Goal: Task Accomplishment & Management: Manage account settings

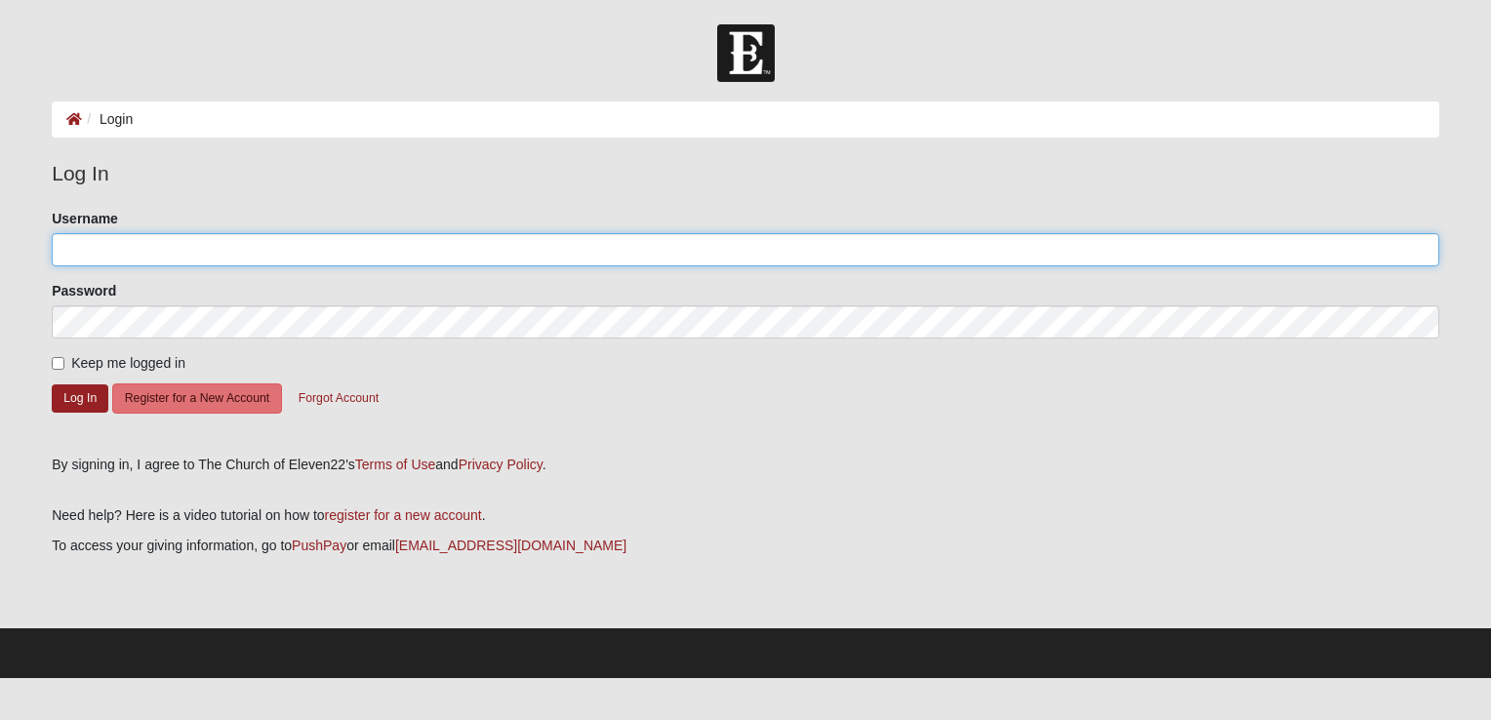
click at [105, 250] on input "Username" at bounding box center [745, 249] width 1387 height 33
type input "Andrew83Erin79@"
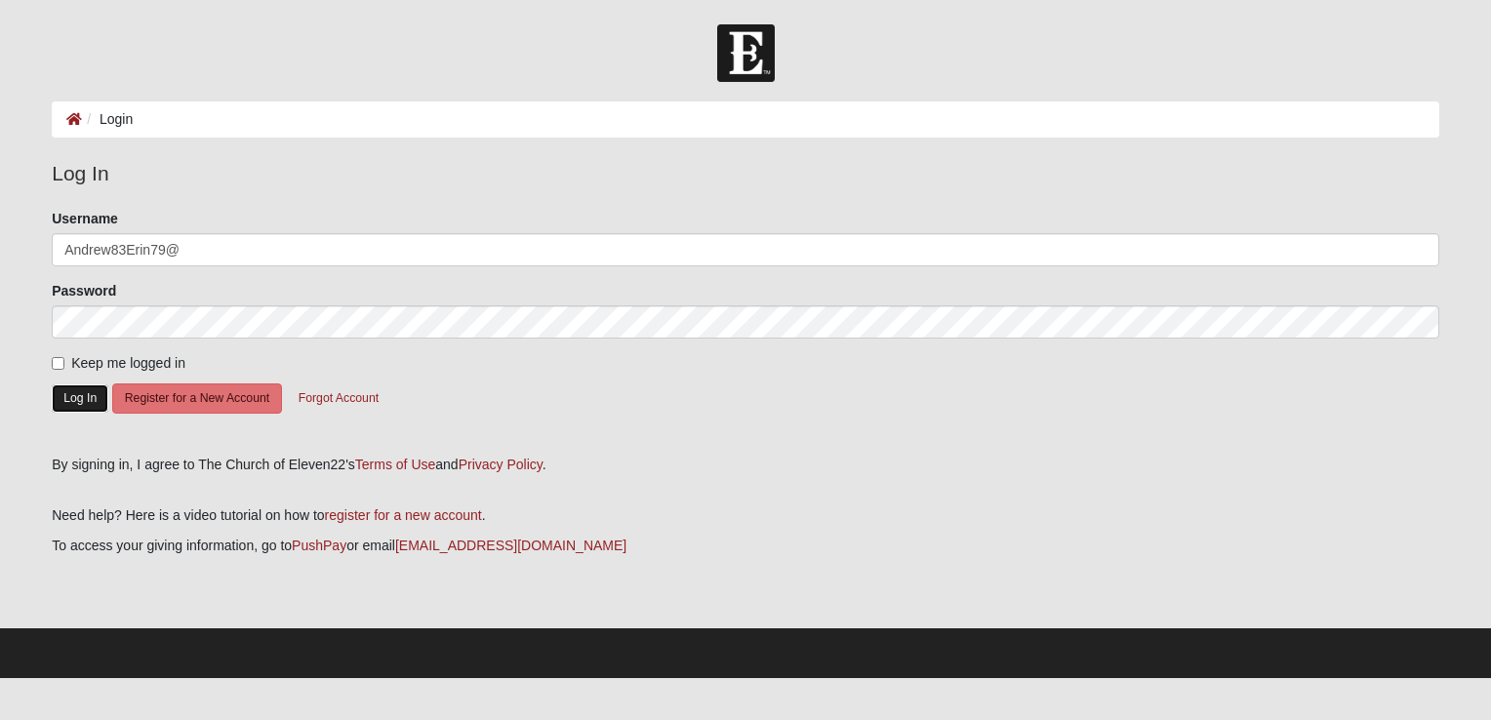
click at [95, 404] on button "Log In" at bounding box center [80, 398] width 57 height 28
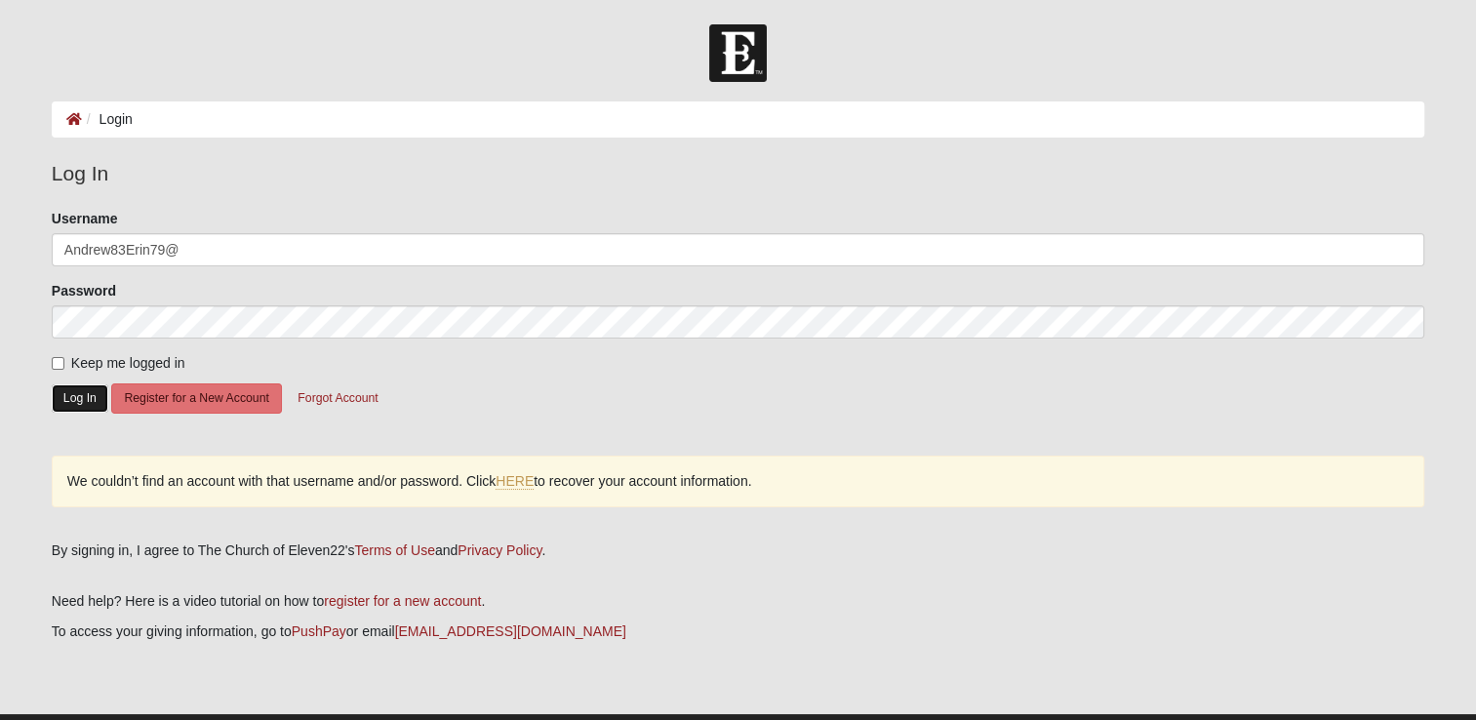
click at [71, 392] on button "Log In" at bounding box center [80, 398] width 57 height 28
click at [515, 474] on link "HERE" at bounding box center [515, 481] width 38 height 17
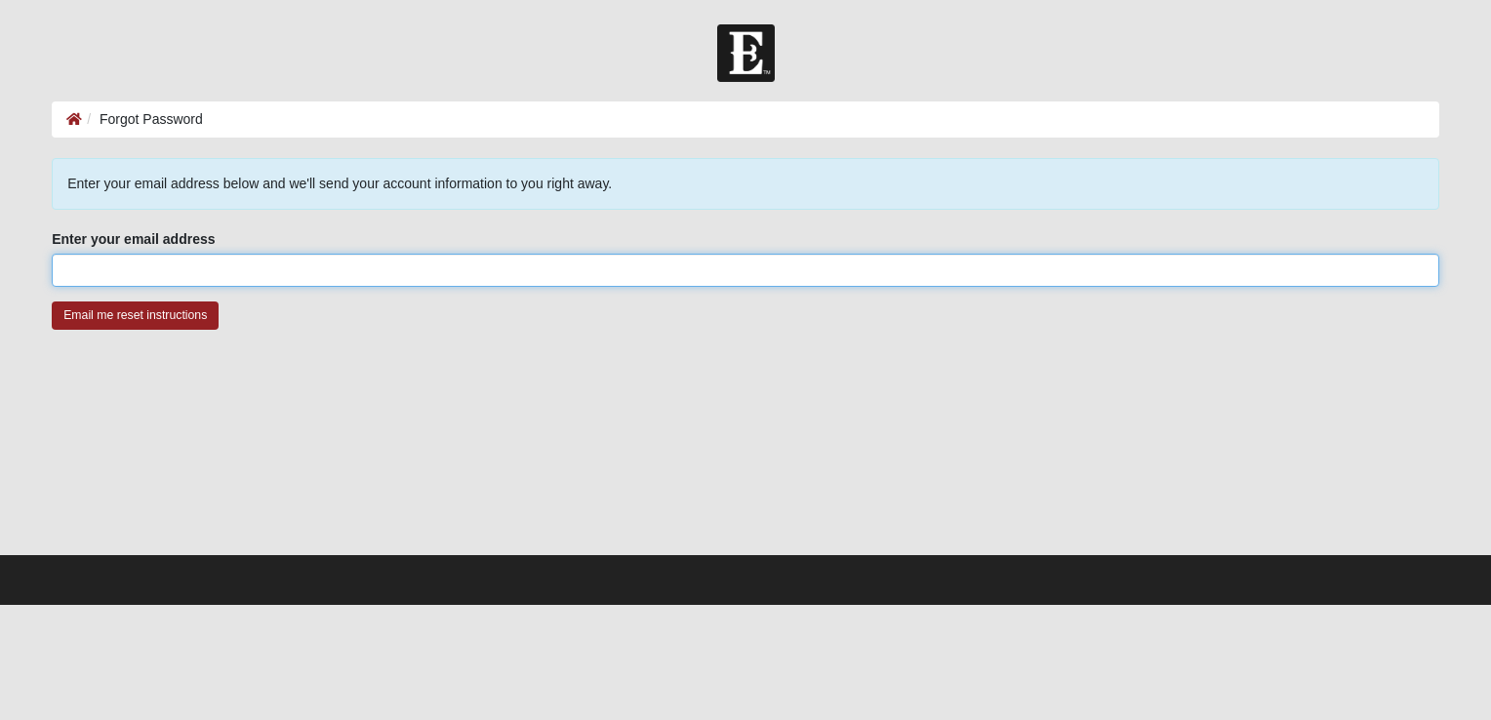
click at [135, 271] on input "Enter your email address" at bounding box center [745, 270] width 1387 height 33
type input "[EMAIL_ADDRESS][DOMAIN_NAME]"
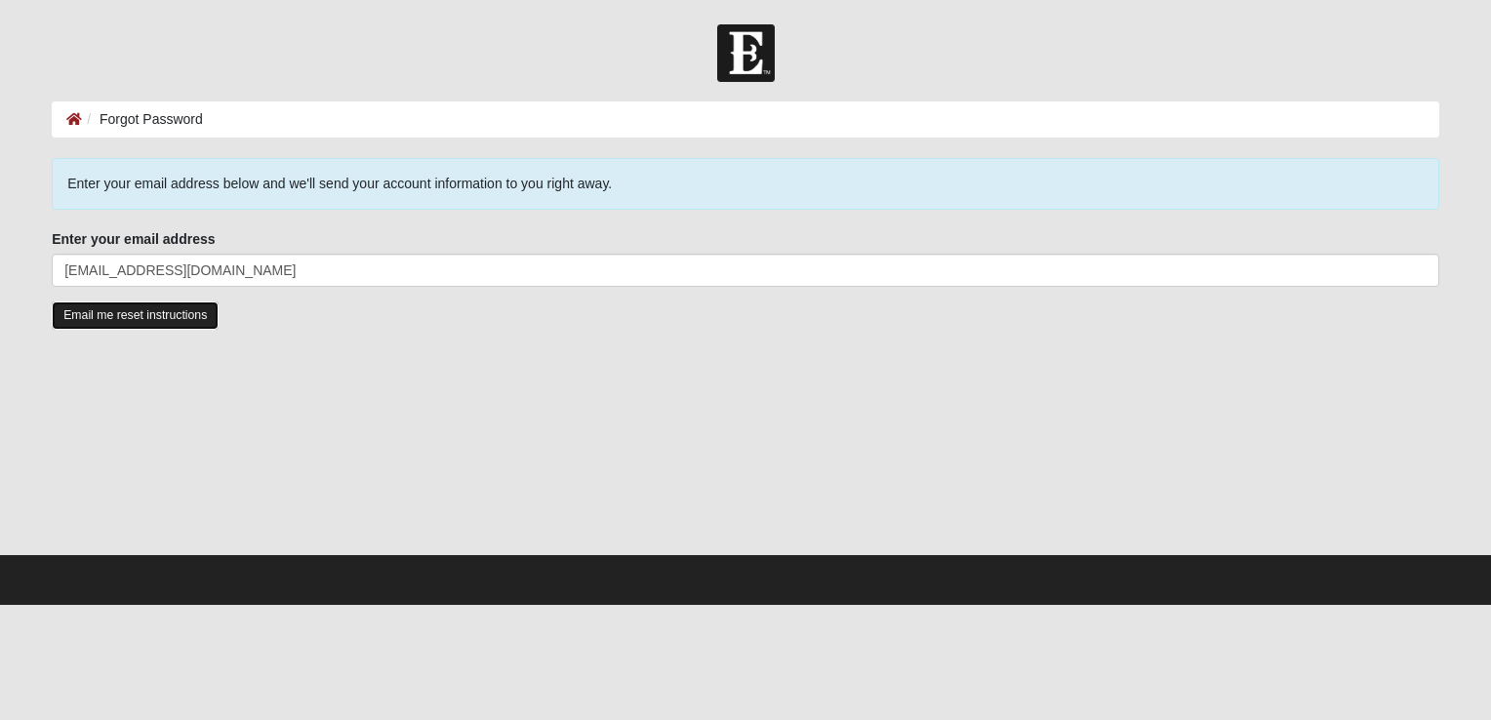
click at [142, 320] on input "Email me reset instructions" at bounding box center [135, 315] width 167 height 28
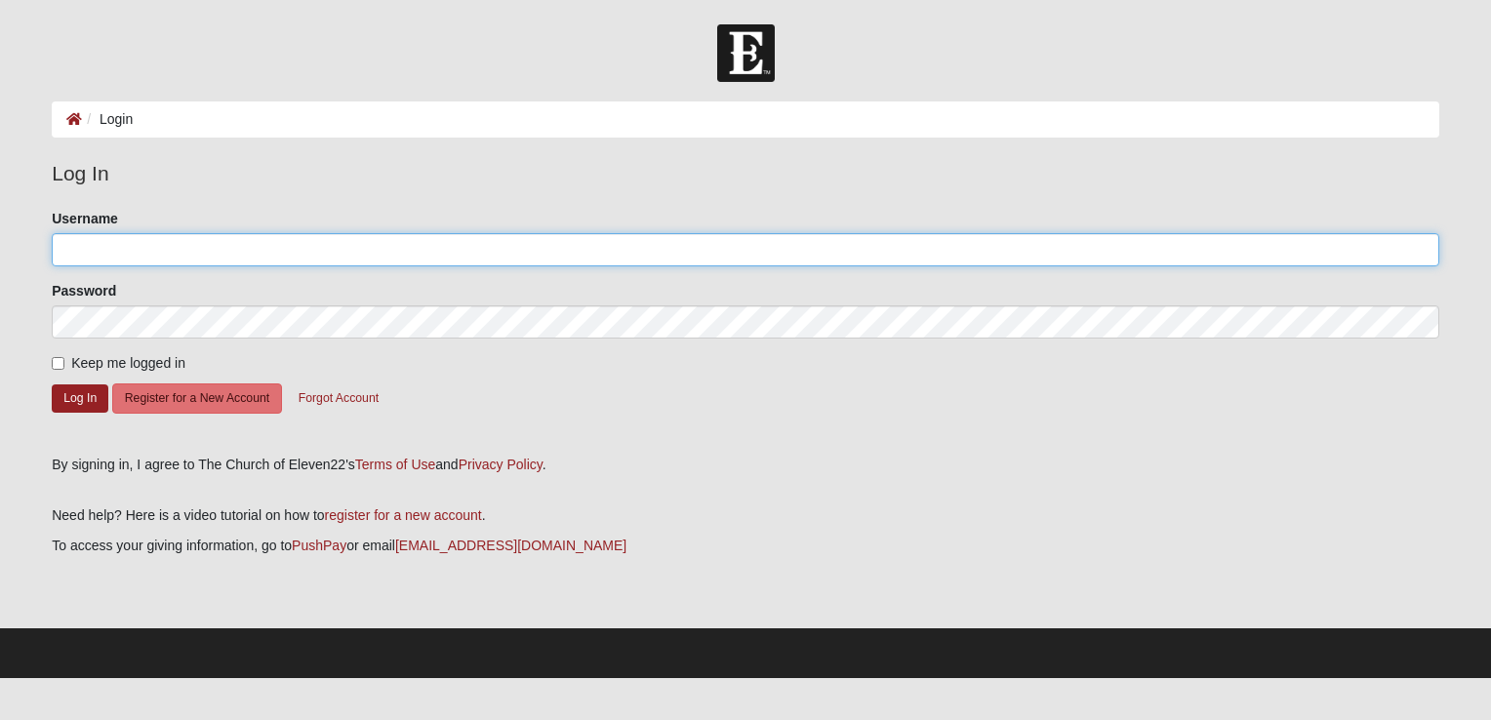
click at [133, 245] on input "Username" at bounding box center [745, 249] width 1387 height 33
type input "Andrew83Erin79@"
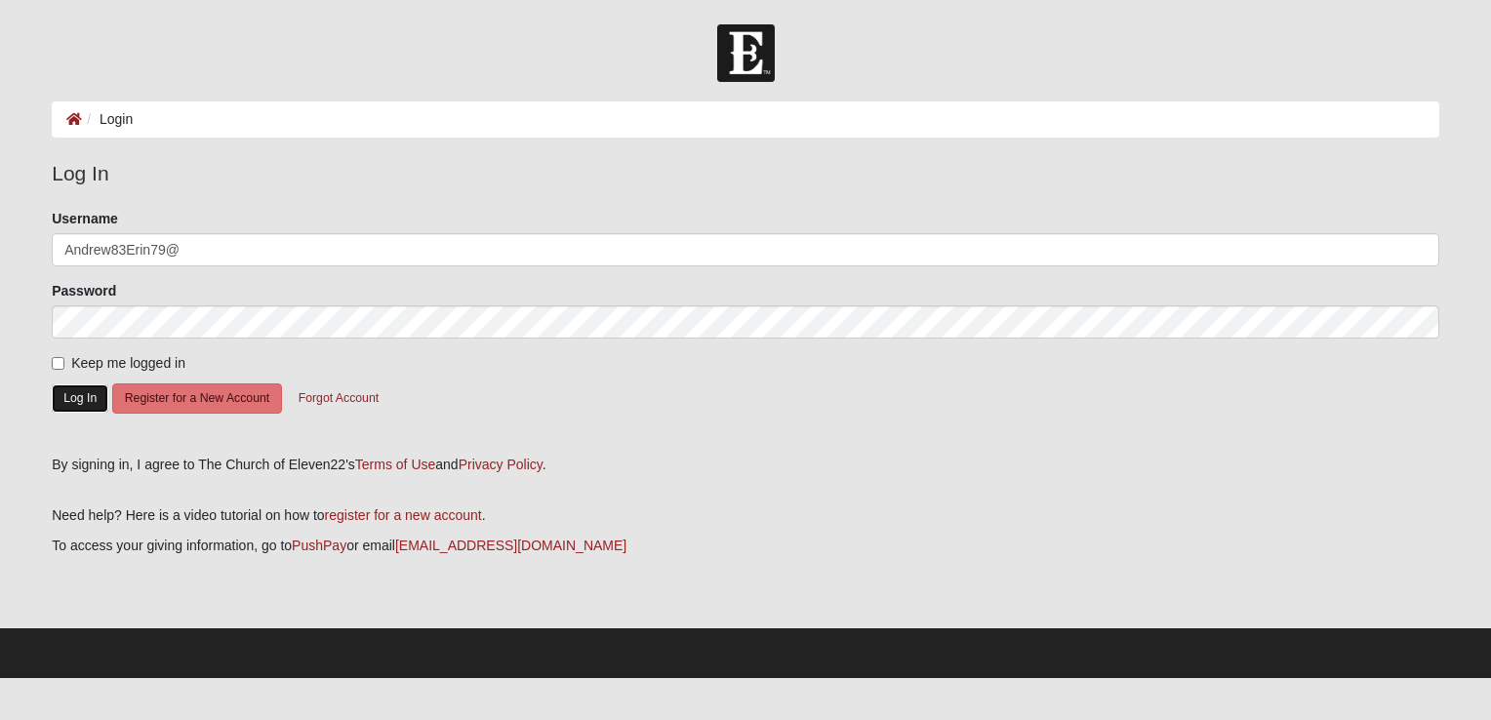
click at [74, 392] on button "Log In" at bounding box center [80, 398] width 57 height 28
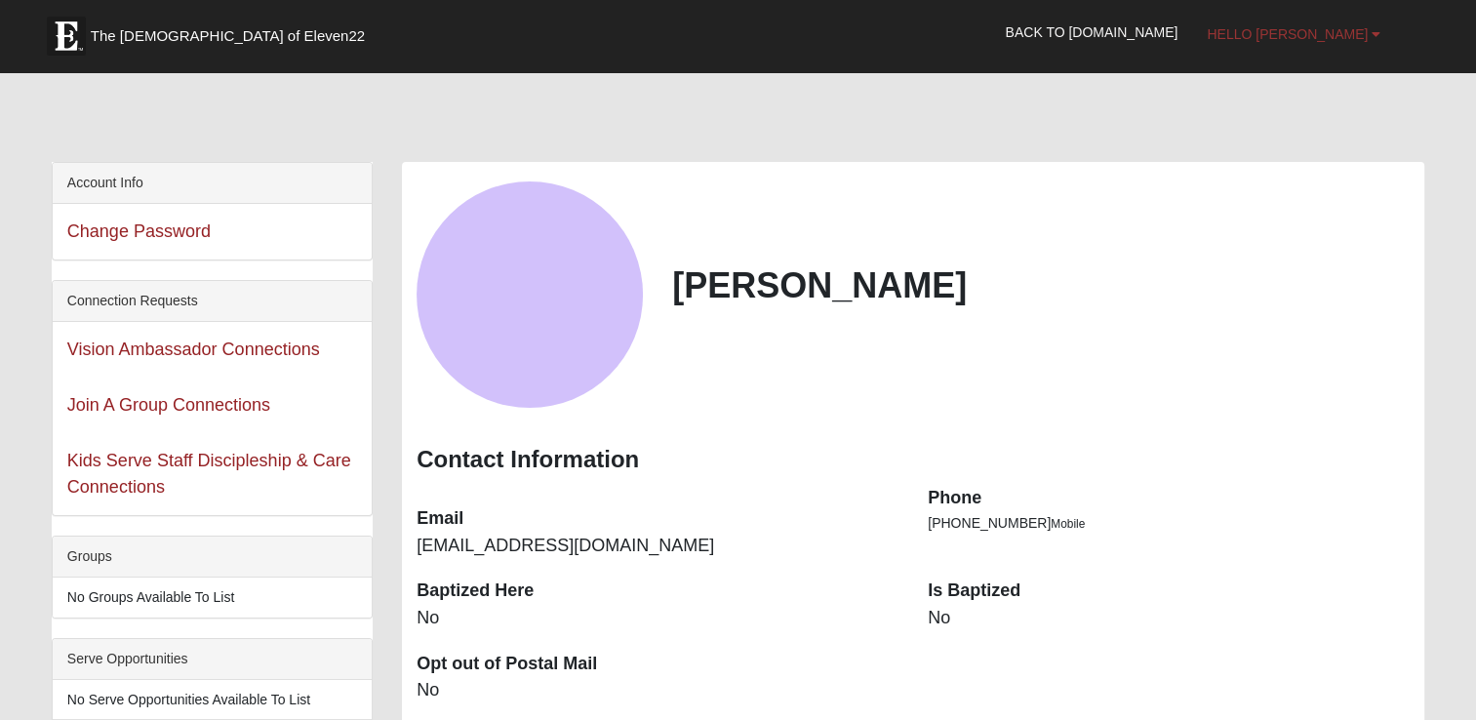
click at [1382, 29] on link "Hello [PERSON_NAME]" at bounding box center [1293, 34] width 203 height 49
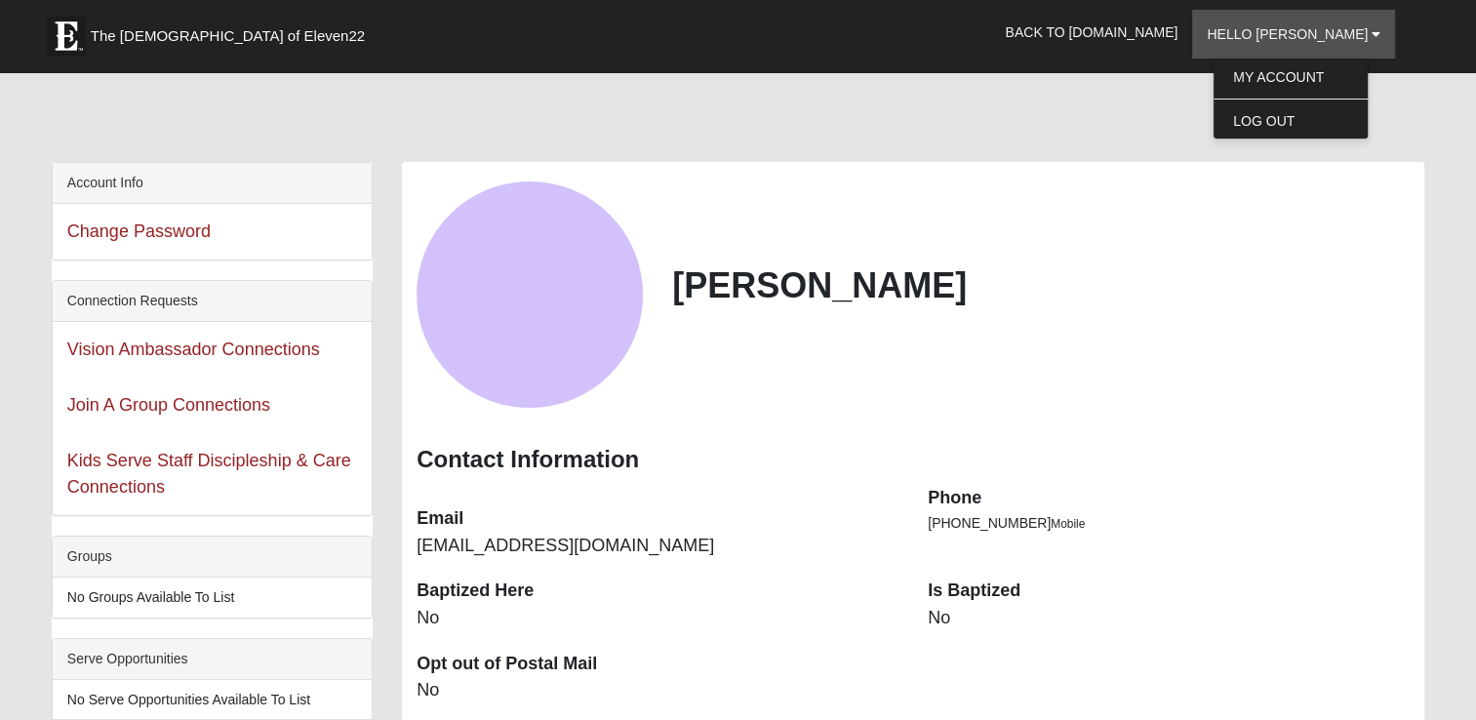
click at [939, 619] on dd "No" at bounding box center [1169, 618] width 482 height 25
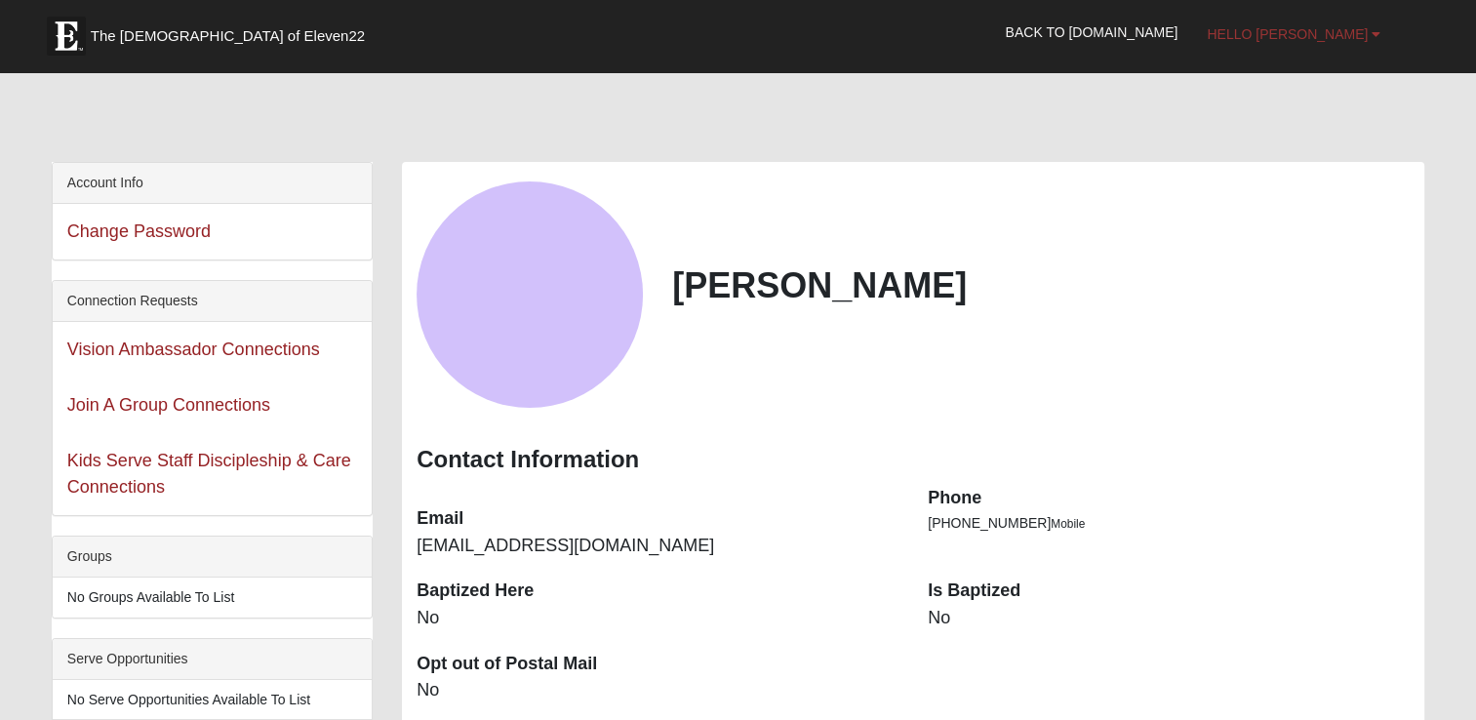
click at [1370, 29] on link "Hello [PERSON_NAME]" at bounding box center [1293, 34] width 203 height 49
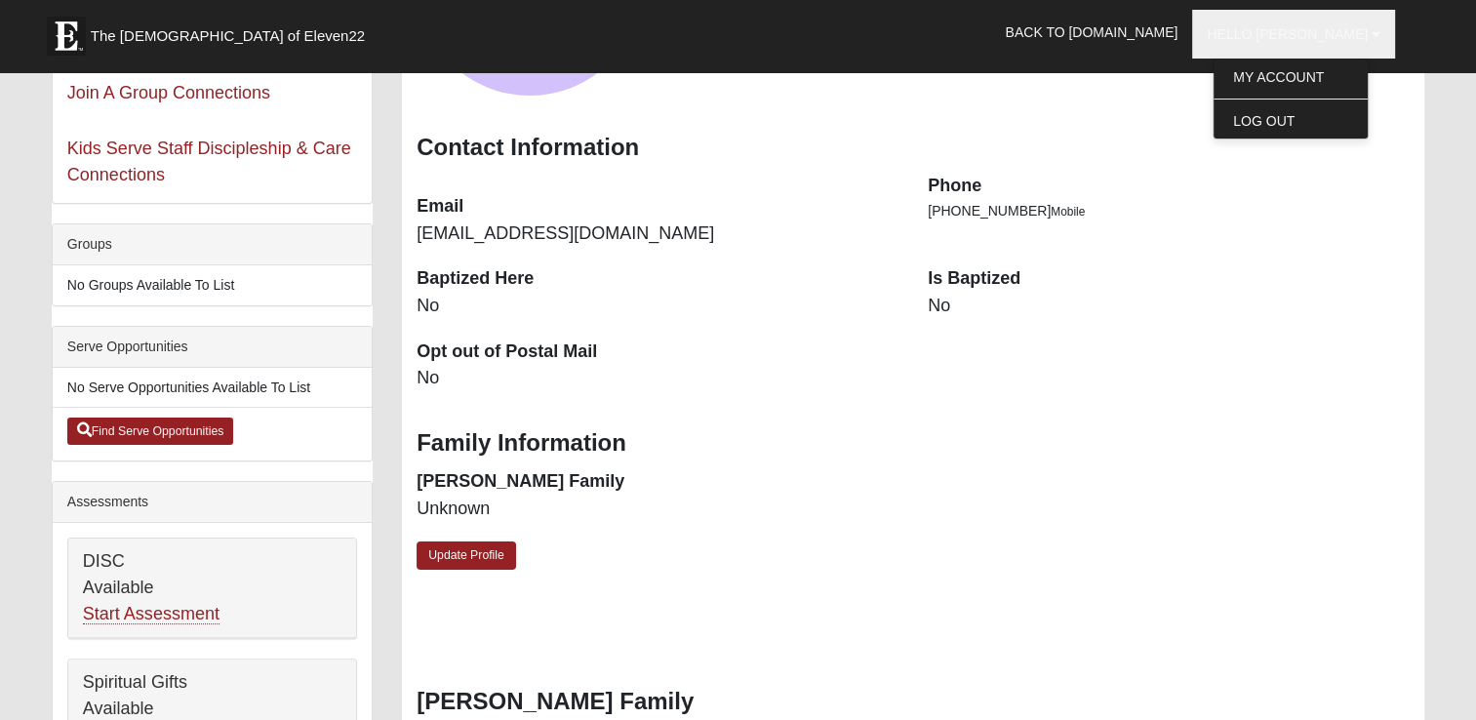
scroll to position [273, 0]
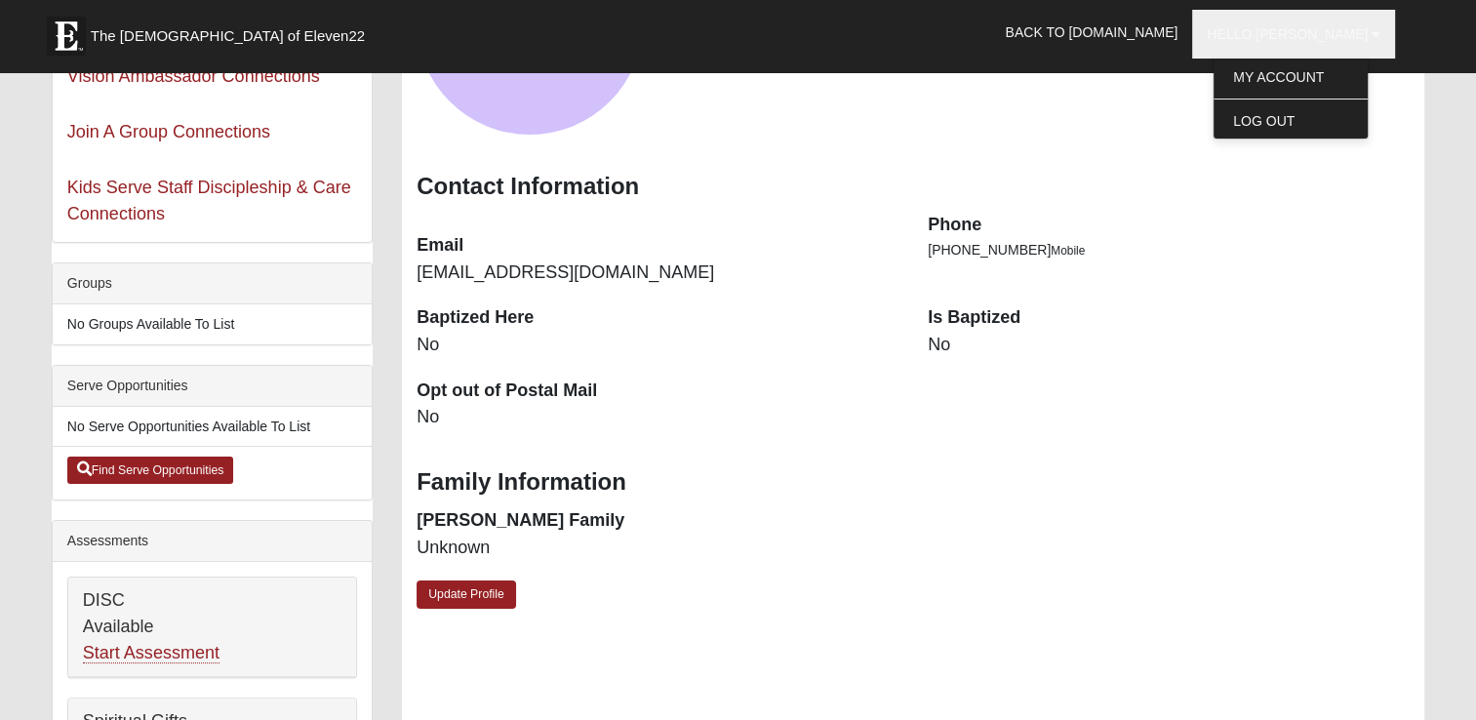
click at [944, 345] on dd "No" at bounding box center [1169, 345] width 482 height 25
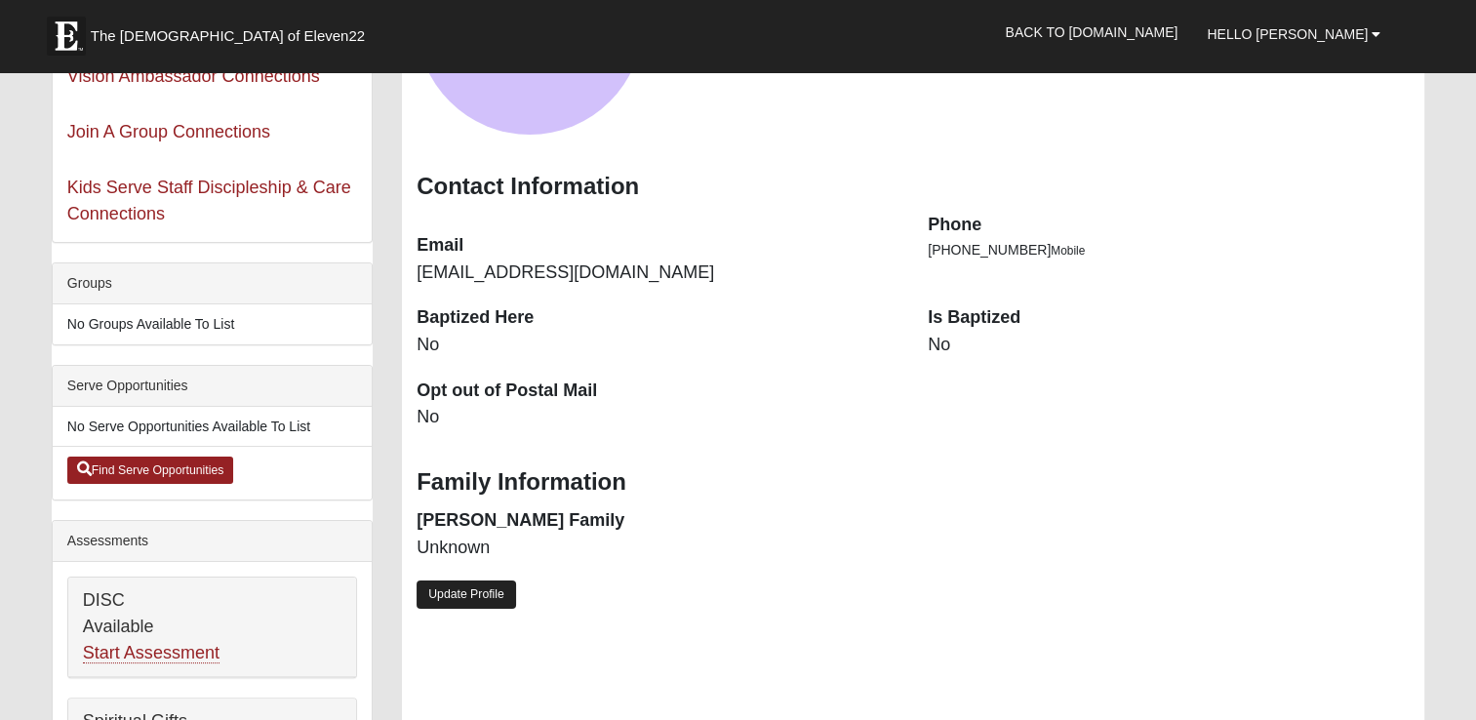
click at [449, 593] on link "Update Profile" at bounding box center [467, 595] width 100 height 28
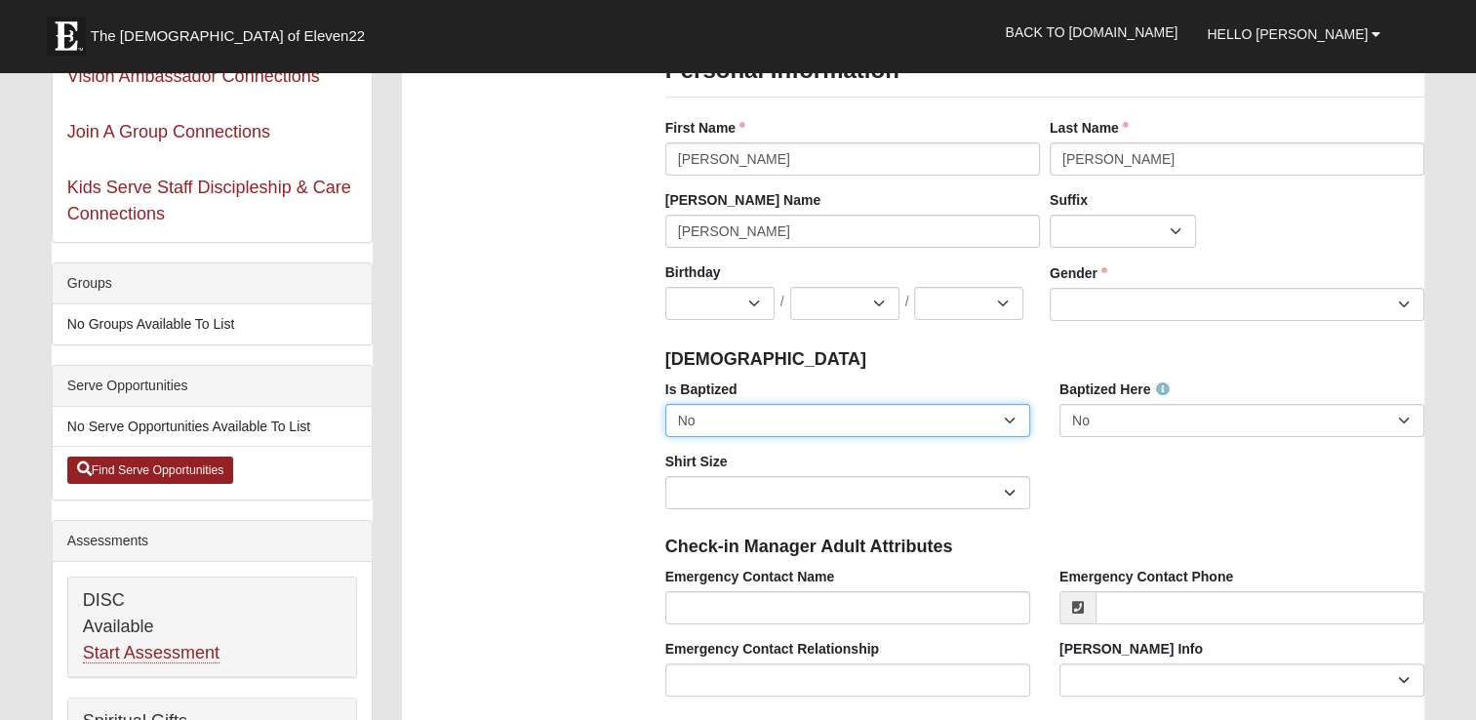
click at [1008, 424] on select "No Yes" at bounding box center [847, 420] width 365 height 33
select select "True"
click at [665, 404] on select "No Yes" at bounding box center [847, 420] width 365 height 33
click at [751, 294] on select "Jan Feb Mar Apr May Jun [DATE] Aug Sep Oct Nov Dec" at bounding box center [719, 303] width 109 height 33
select select "2"
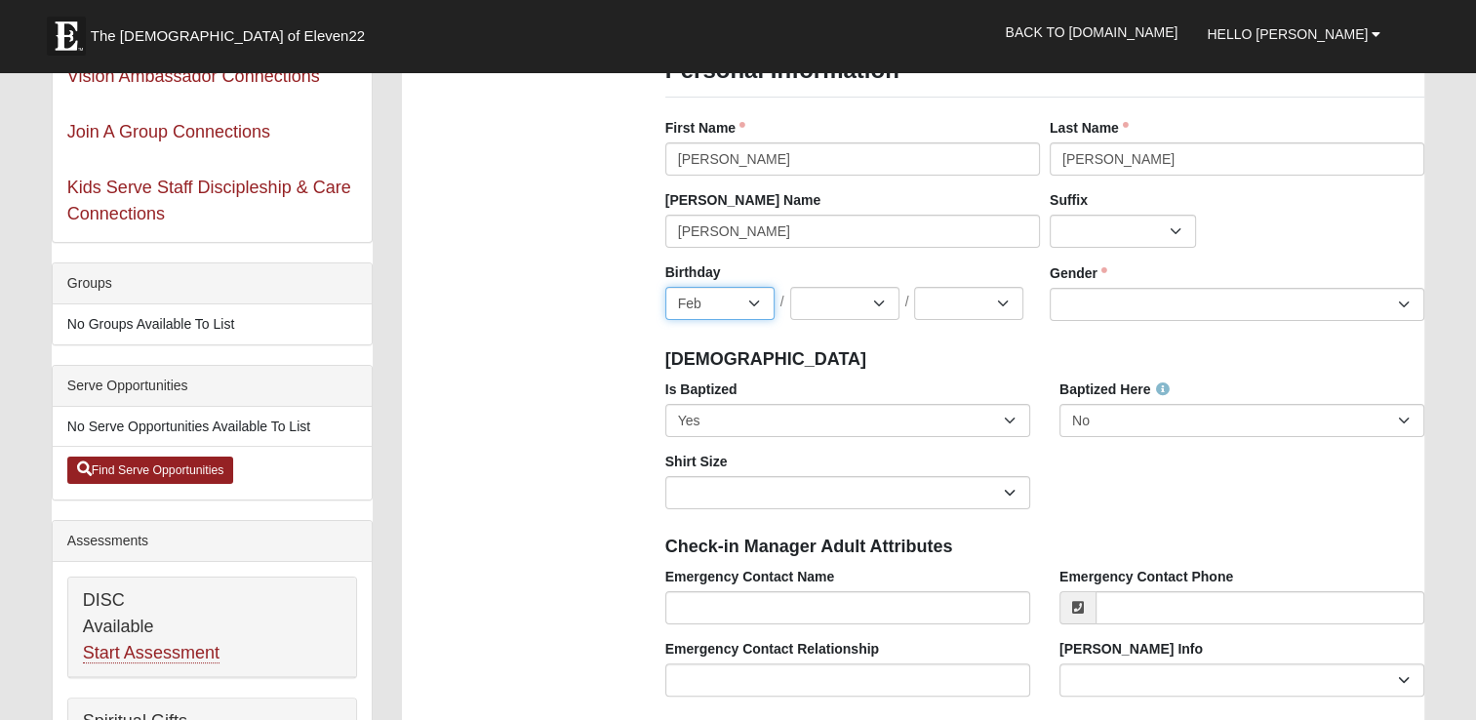
click at [665, 287] on select "Jan Feb Mar Apr May Jun [DATE] Aug Sep Oct Nov Dec" at bounding box center [719, 303] width 109 height 33
click at [874, 304] on select "1 2 3 4 5 6 7 8 9 10 11 12 13 14 15 16 17 18 19 20 21 22 23 24 25 26 27 28 29 3…" at bounding box center [844, 303] width 109 height 33
select select "4"
click at [790, 287] on select "1 2 3 4 5 6 7 8 9 10 11 12 13 14 15 16 17 18 19 20 21 22 23 24 25 26 27 28 29 3…" at bounding box center [844, 303] width 109 height 33
click at [958, 300] on select "2025 2024 2023 2022 2021 2020 2019 2018 2017 2016 2015 2014 2013 2012 2011 2010…" at bounding box center [968, 303] width 109 height 33
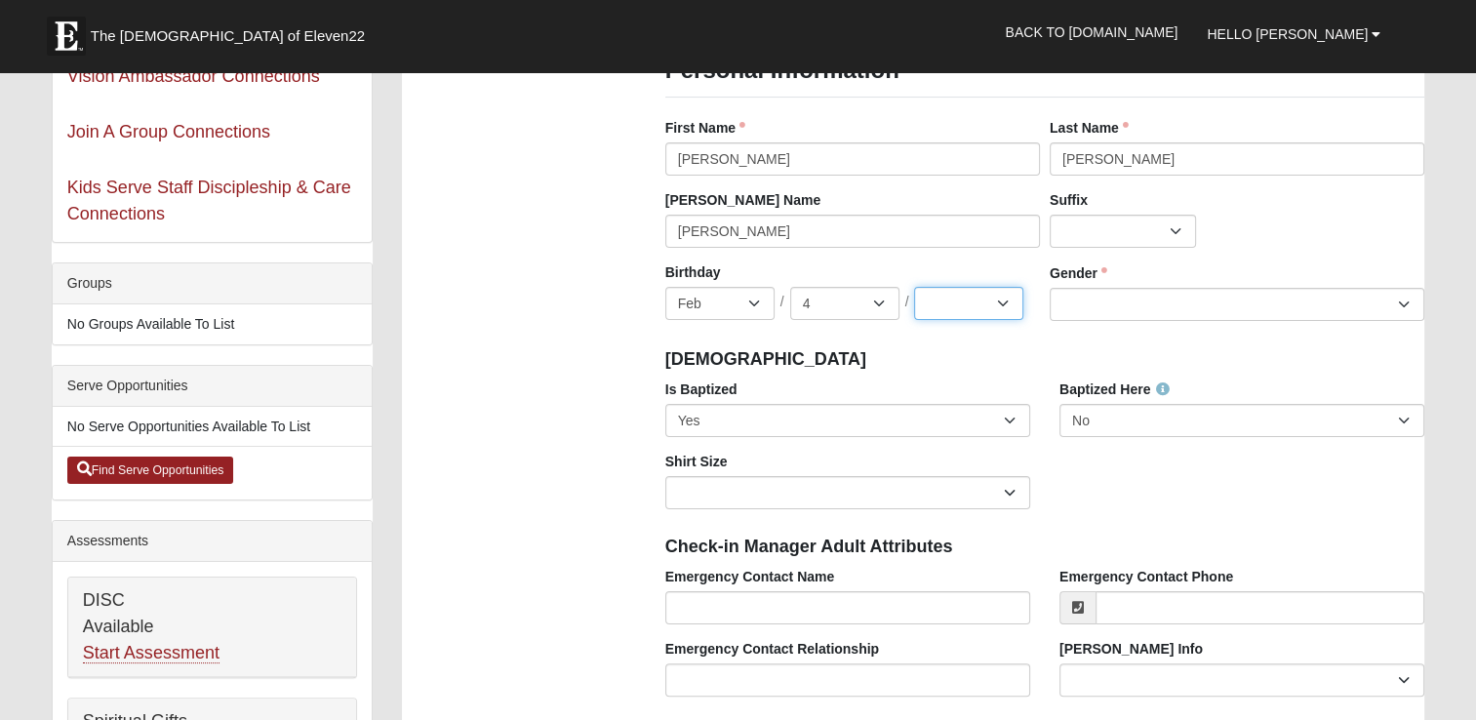
select select "1957"
click at [914, 287] on select "2025 2024 2023 2022 2021 2020 2019 2018 2017 2016 2015 2014 2013 2012 2011 2010…" at bounding box center [968, 303] width 109 height 33
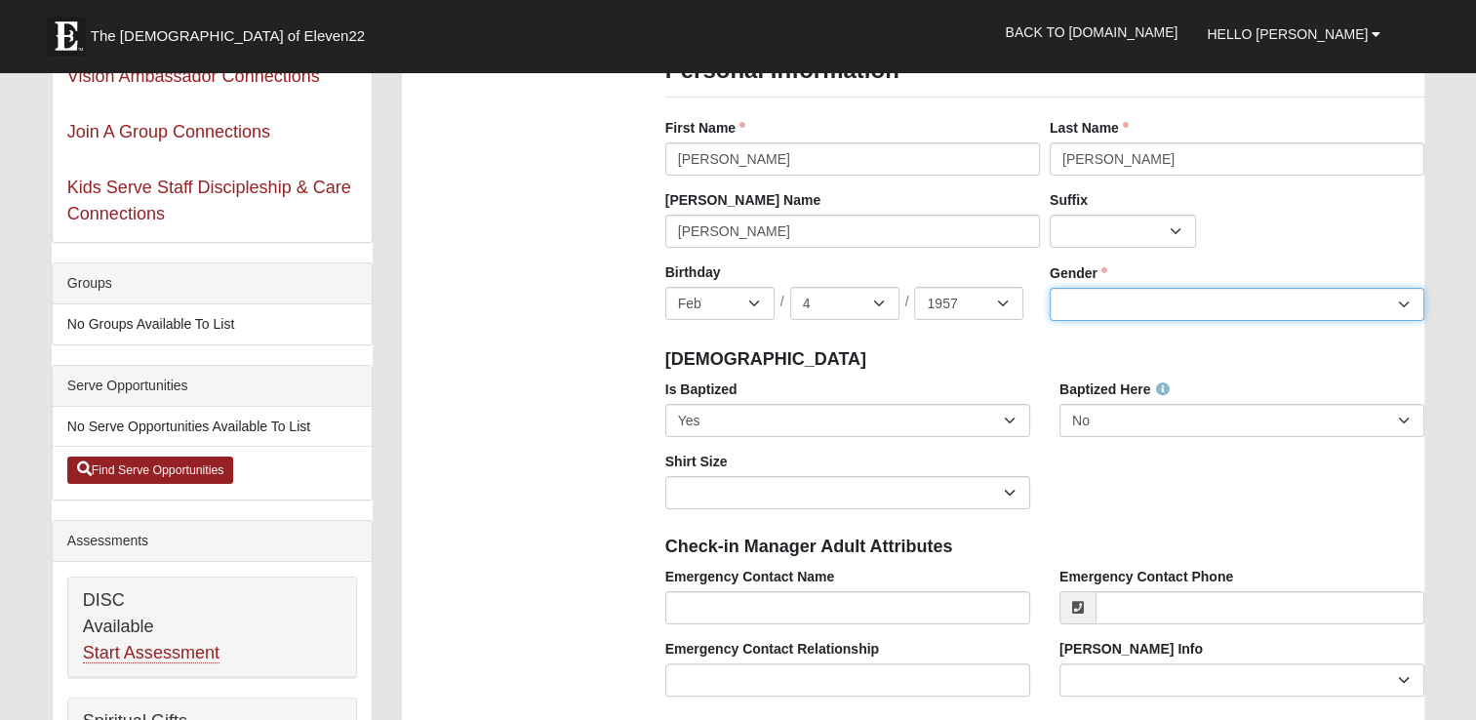
click at [1408, 304] on select "[DEMOGRAPHIC_DATA] [DEMOGRAPHIC_DATA]" at bounding box center [1237, 304] width 375 height 33
select select "[DEMOGRAPHIC_DATA]"
click at [1050, 288] on select "[DEMOGRAPHIC_DATA] [DEMOGRAPHIC_DATA]" at bounding box center [1237, 304] width 375 height 33
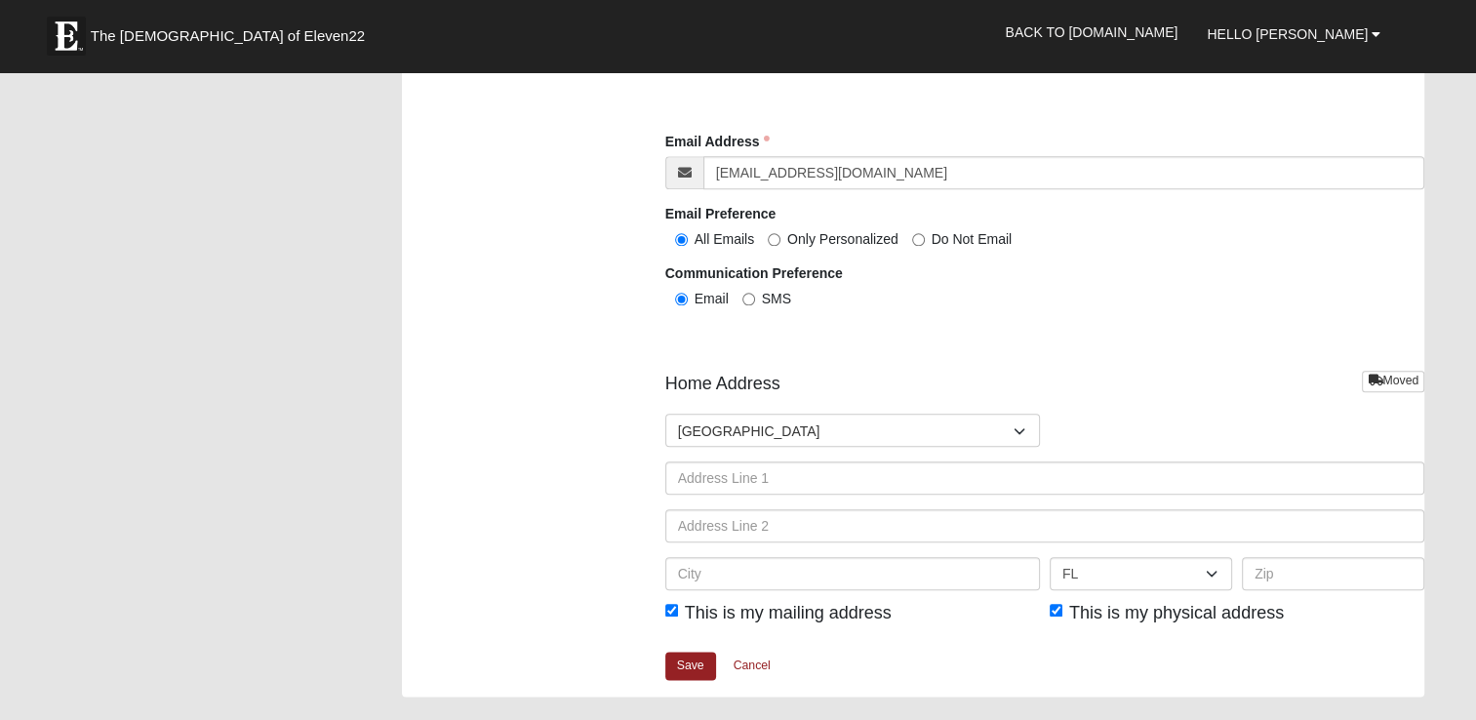
scroll to position [2186, 0]
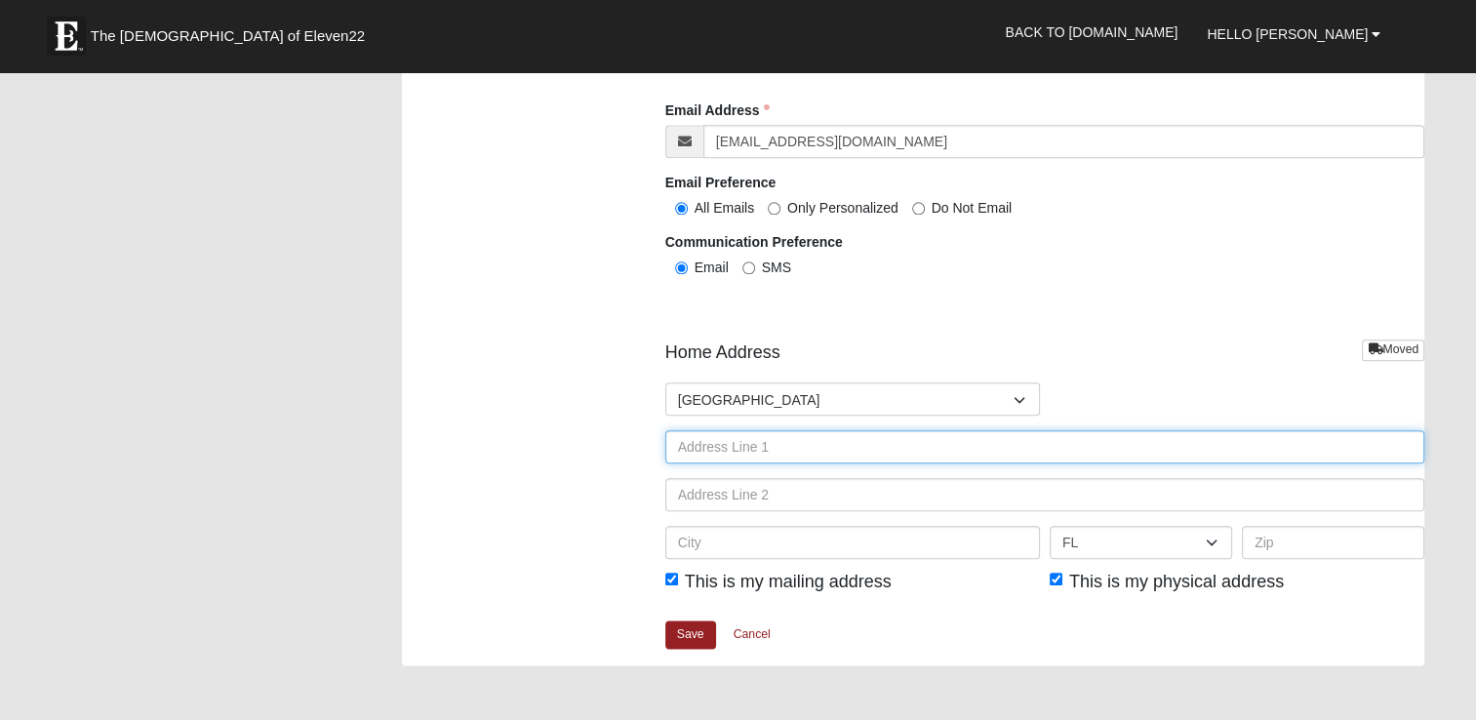
click at [697, 449] on input "text" at bounding box center [1045, 446] width 760 height 33
type input "[STREET_ADDRESS]"
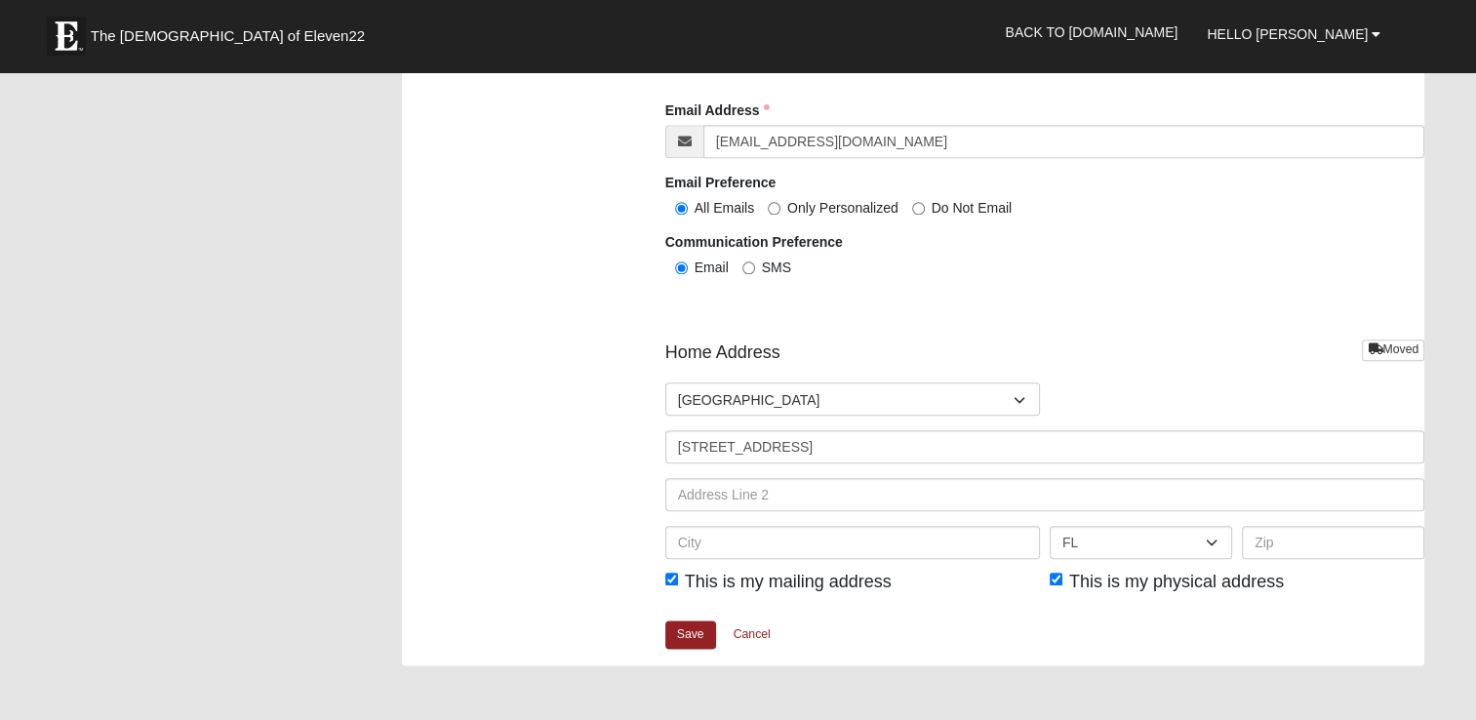
type input "[PERSON_NAME]"
type input "9046542831"
type input "[GEOGRAPHIC_DATA]"
select select "AL"
type input "32043"
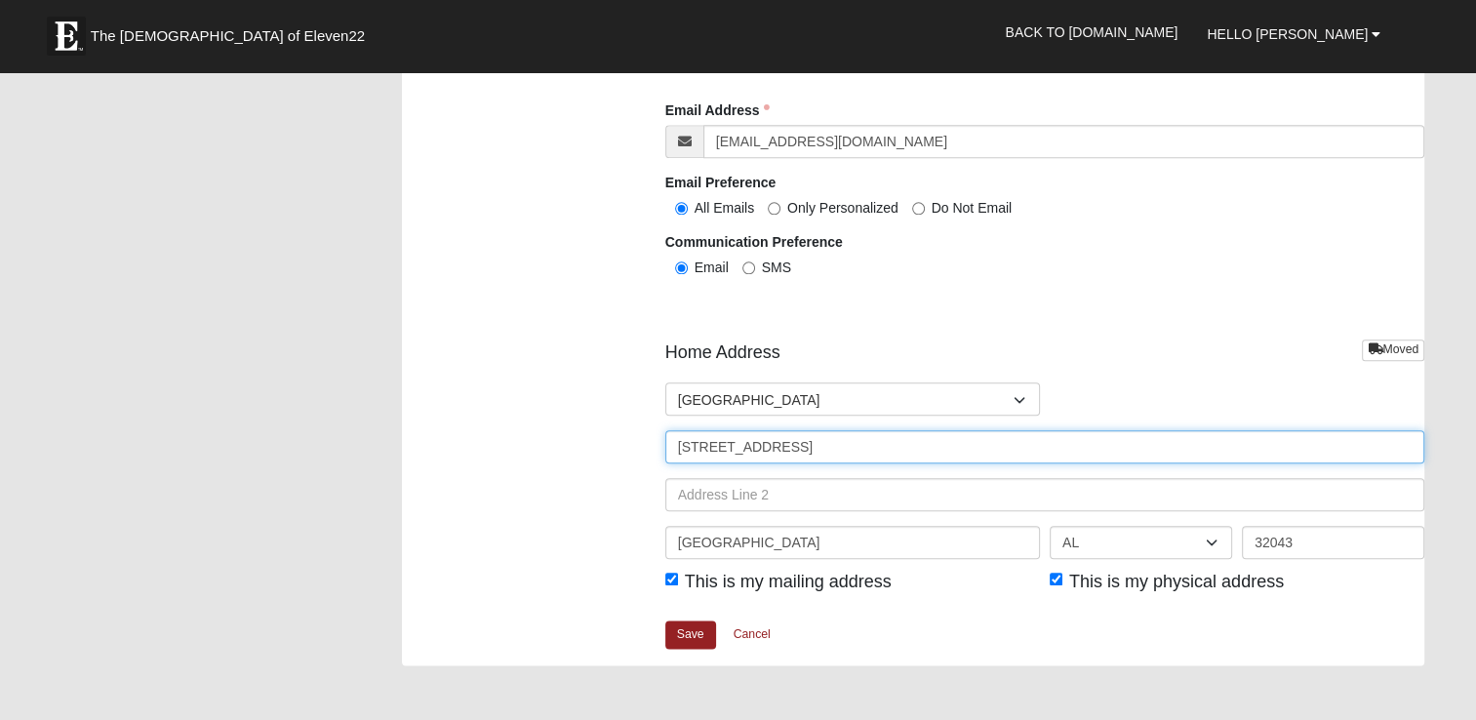
type input "[PHONE_NUMBER]"
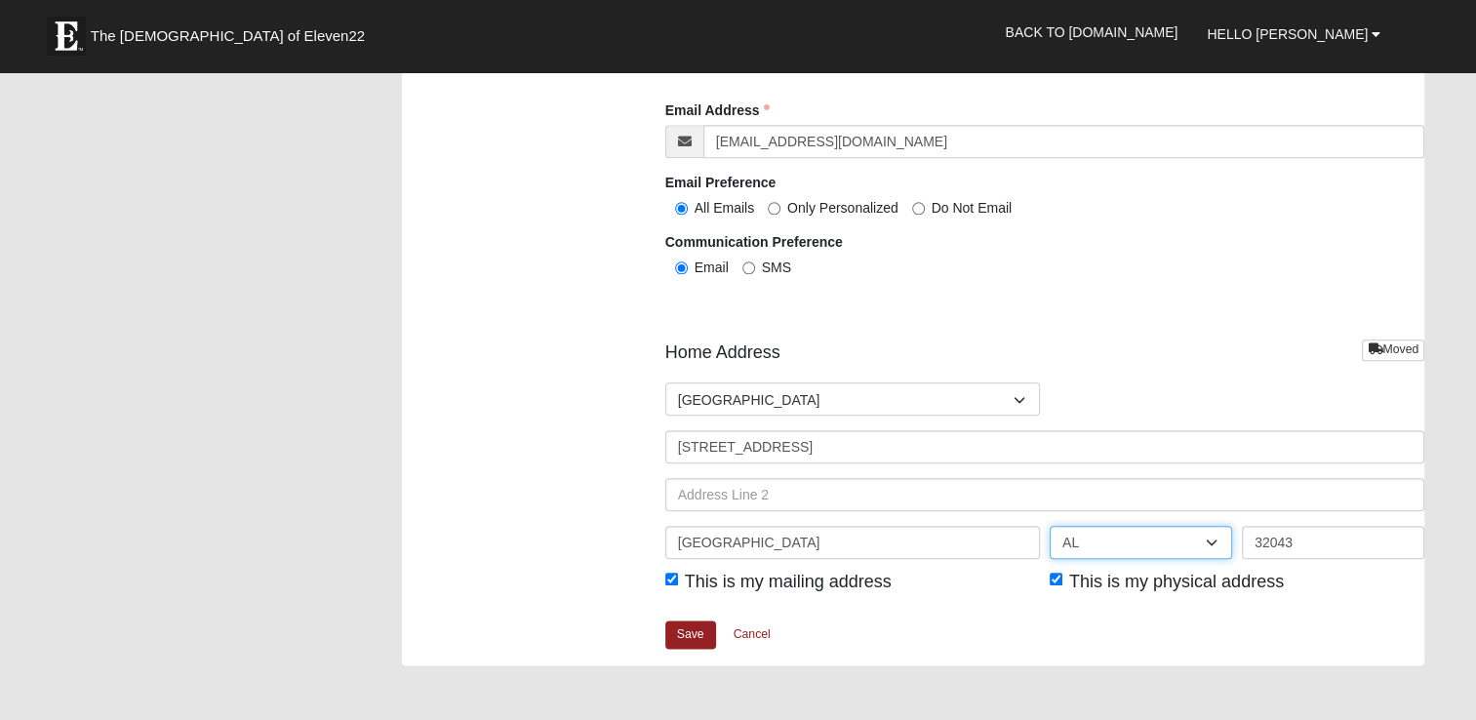
click at [1091, 535] on select "AL AK AS AR AZ CA CO CT DE DC FM [GEOGRAPHIC_DATA] [GEOGRAPHIC_DATA] GU HI ID I…" at bounding box center [1141, 542] width 182 height 33
select select "FL"
click at [1050, 526] on select "AL AK AS AR AZ CA CO CT DE DC FM [GEOGRAPHIC_DATA] [GEOGRAPHIC_DATA] GU HI ID I…" at bounding box center [1141, 542] width 182 height 33
click at [684, 631] on link "Save" at bounding box center [690, 635] width 51 height 28
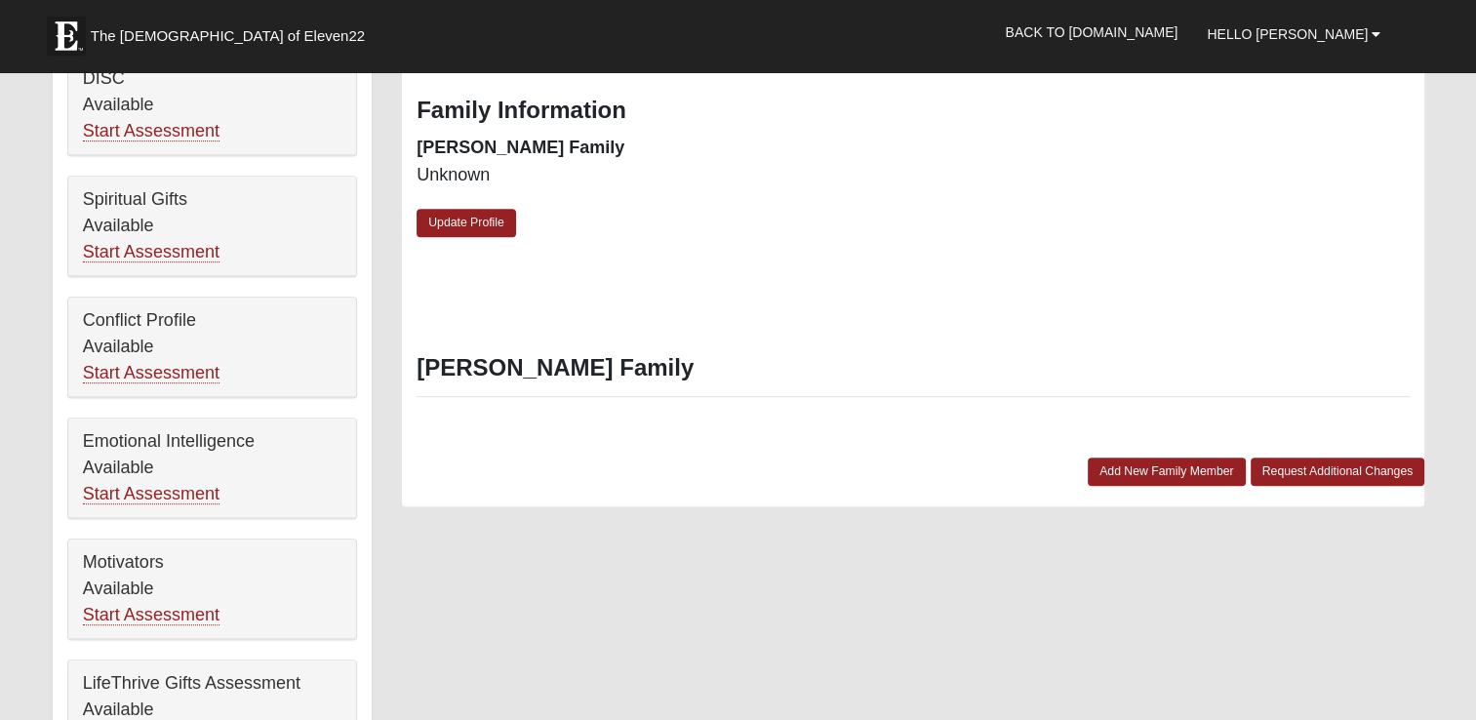
scroll to position [806, 0]
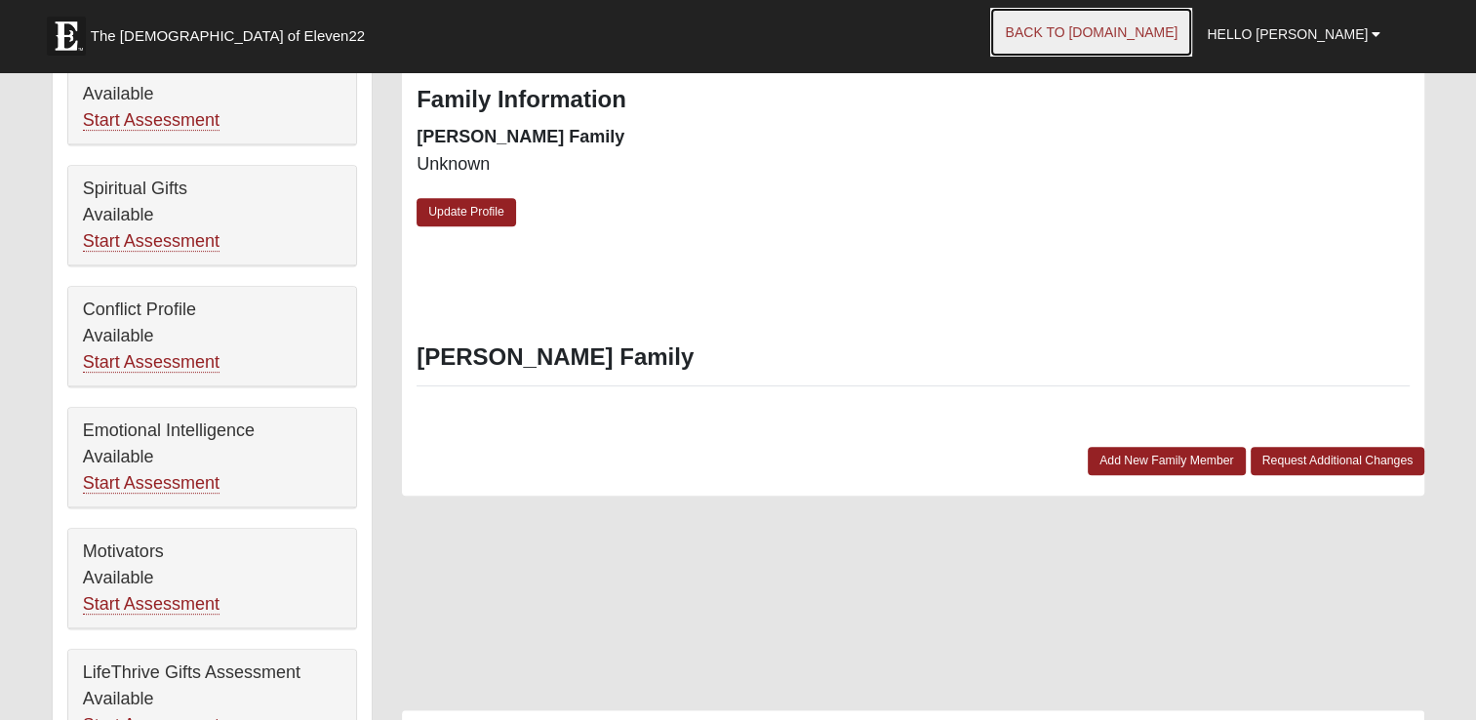
click at [1176, 22] on link "Back to [DOMAIN_NAME]" at bounding box center [1091, 32] width 202 height 49
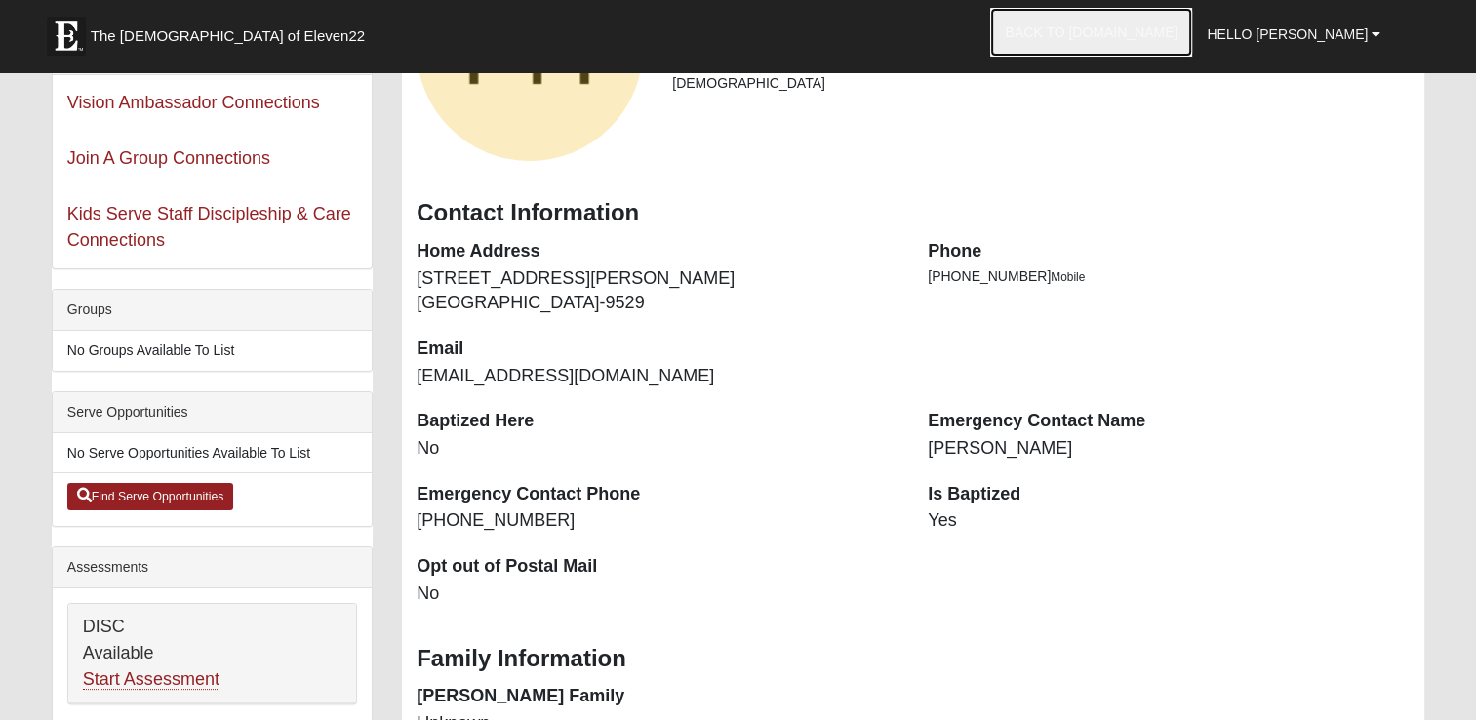
scroll to position [194, 0]
